Goal: Task Accomplishment & Management: Use online tool/utility

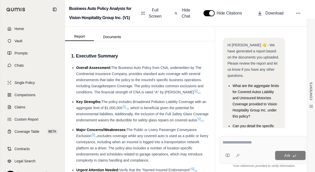
scroll to position [13, 0]
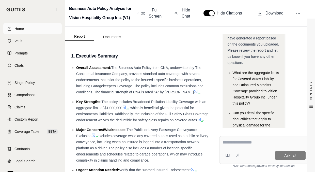
click at [23, 28] on span "Home" at bounding box center [18, 28] width 9 height 5
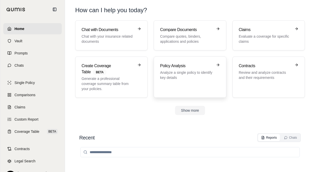
click at [159, 65] on link "Policy Analysis Analyze a single policy to identify key details" at bounding box center [190, 76] width 72 height 41
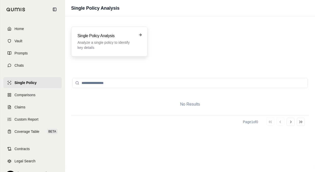
click at [97, 43] on p "Analyze a single policy to identify key details" at bounding box center [105, 45] width 57 height 10
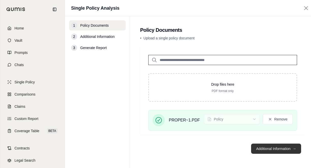
click at [280, 154] on button "Additional Information →" at bounding box center [276, 148] width 50 height 10
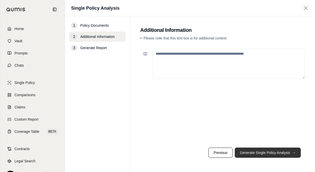
click at [256, 154] on button "Generate Single Policy Analysis →" at bounding box center [267, 152] width 66 height 10
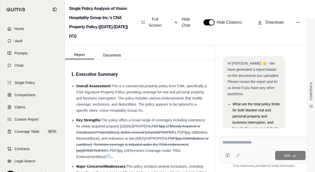
scroll to position [40, 0]
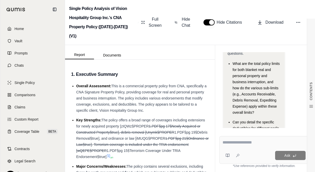
click at [234, 144] on textarea at bounding box center [263, 142] width 83 height 6
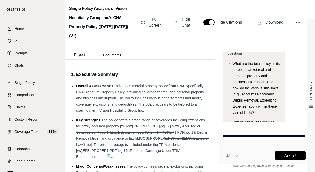
type textarea "**********"
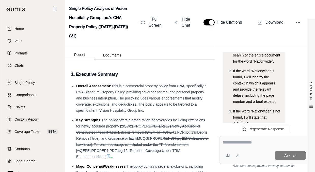
scroll to position [259, 0]
